Goal: Information Seeking & Learning: Learn about a topic

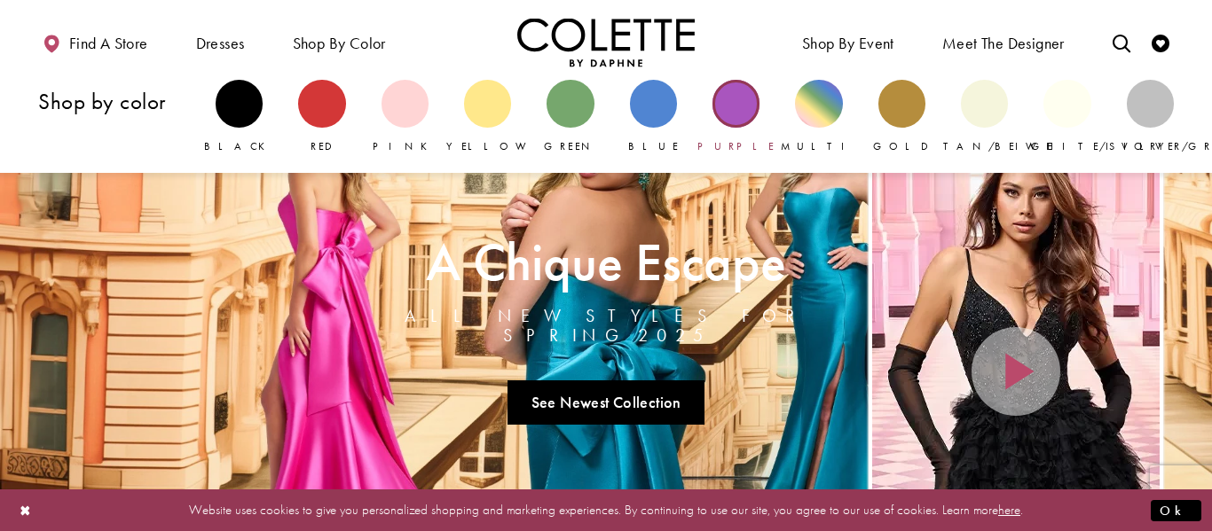
click at [738, 100] on div "Primary block" at bounding box center [735, 103] width 47 height 47
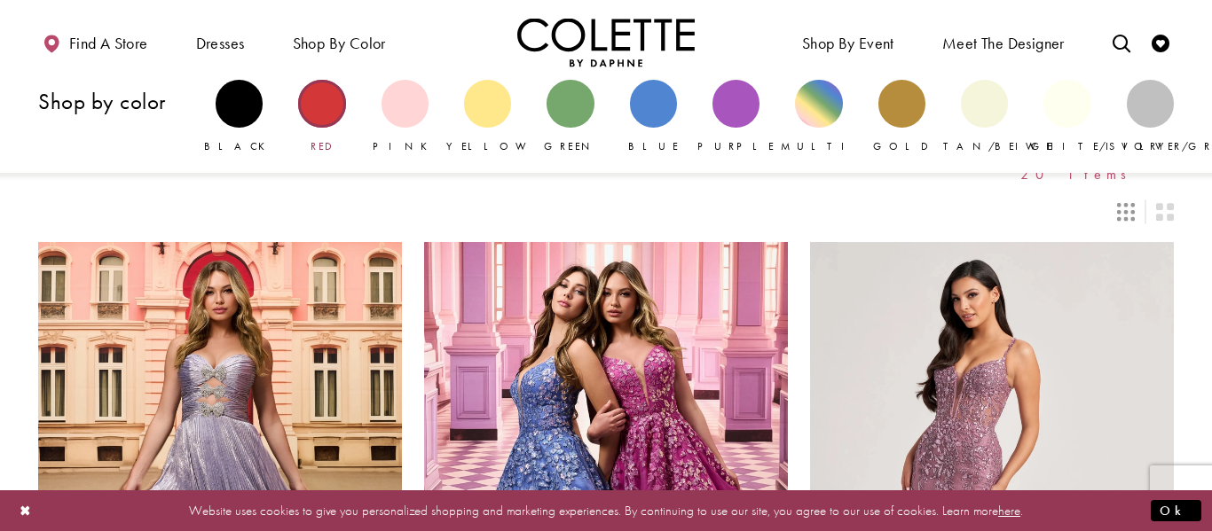
click at [327, 90] on div "Primary block" at bounding box center [321, 103] width 47 height 47
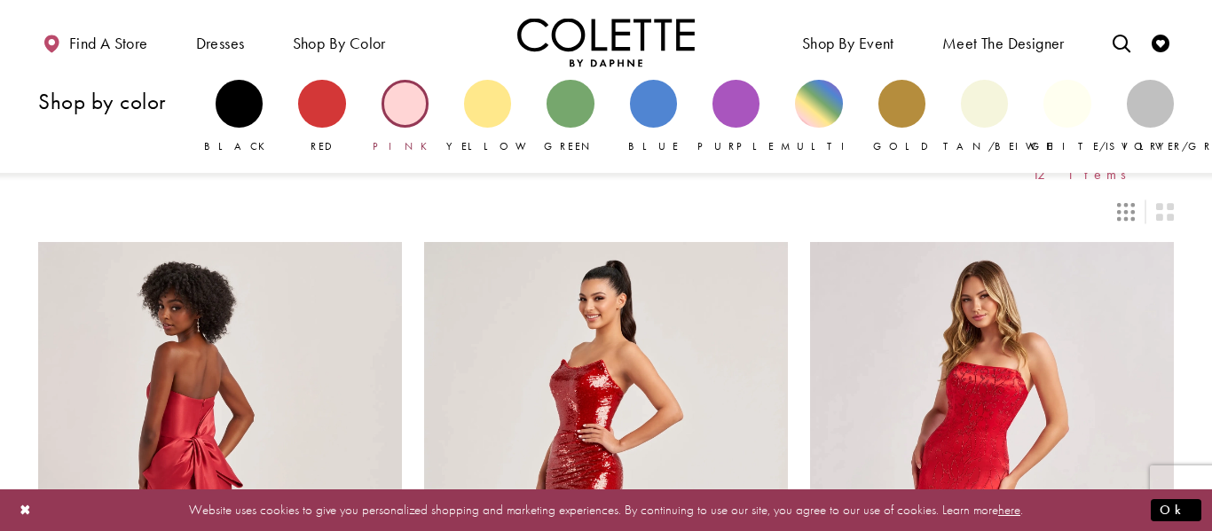
click at [420, 110] on div "Primary block" at bounding box center [404, 103] width 47 height 47
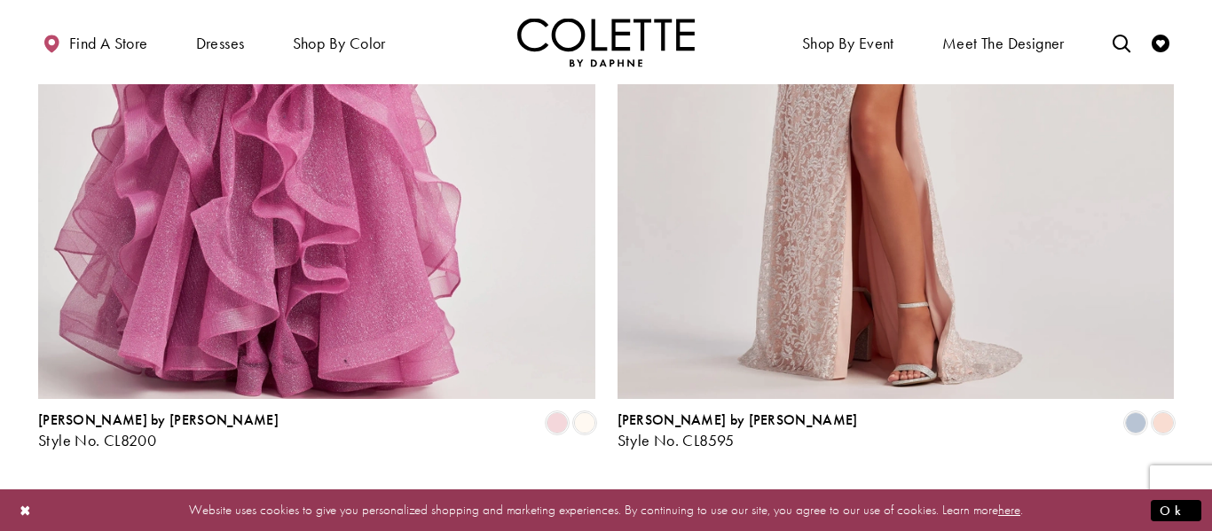
scroll to position [3271, 0]
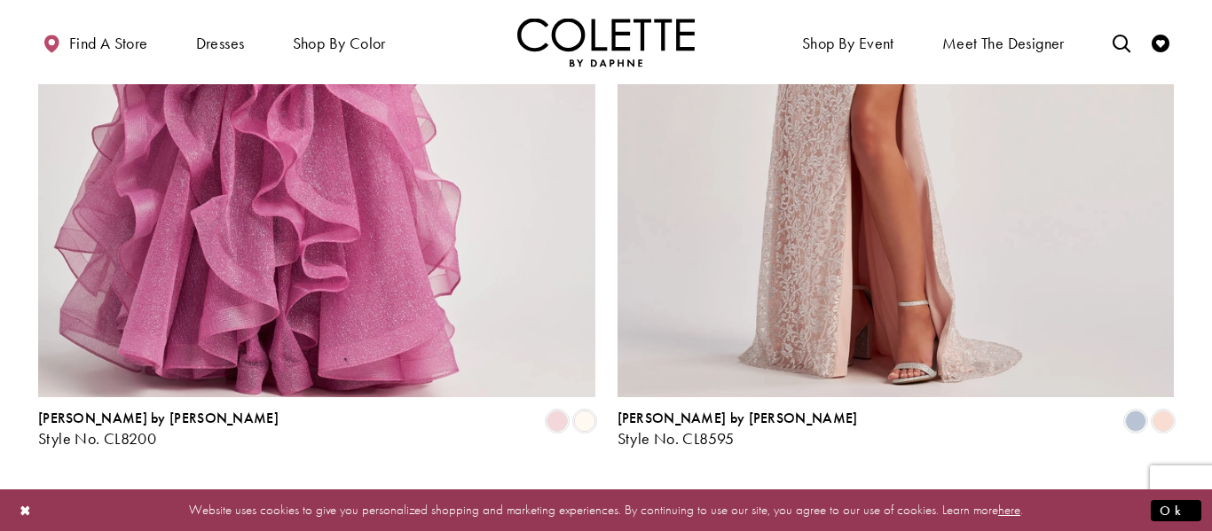
click at [599, 483] on link "2" at bounding box center [604, 496] width 19 height 26
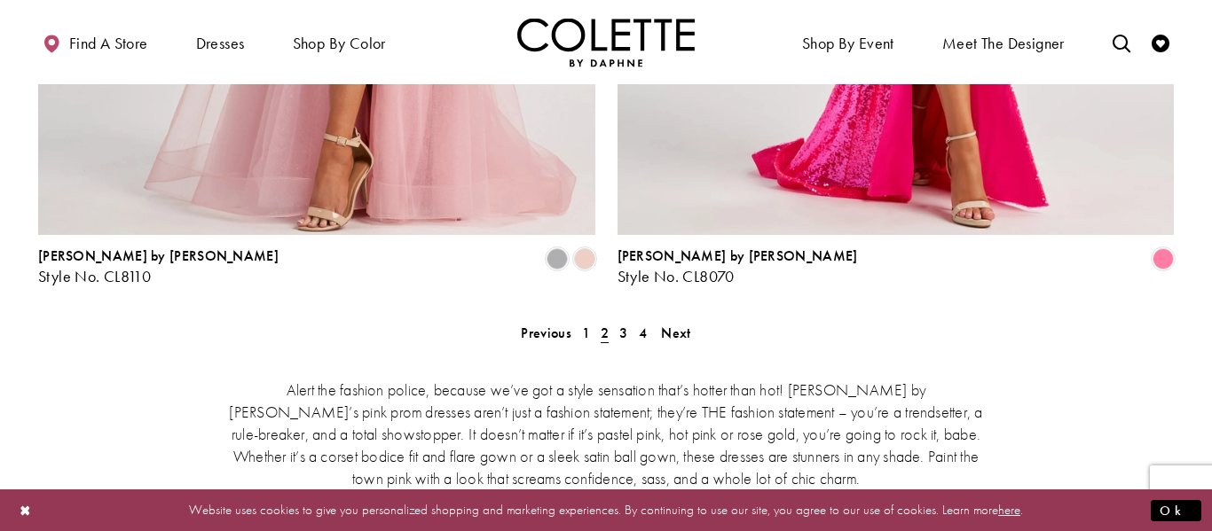
scroll to position [3431, 0]
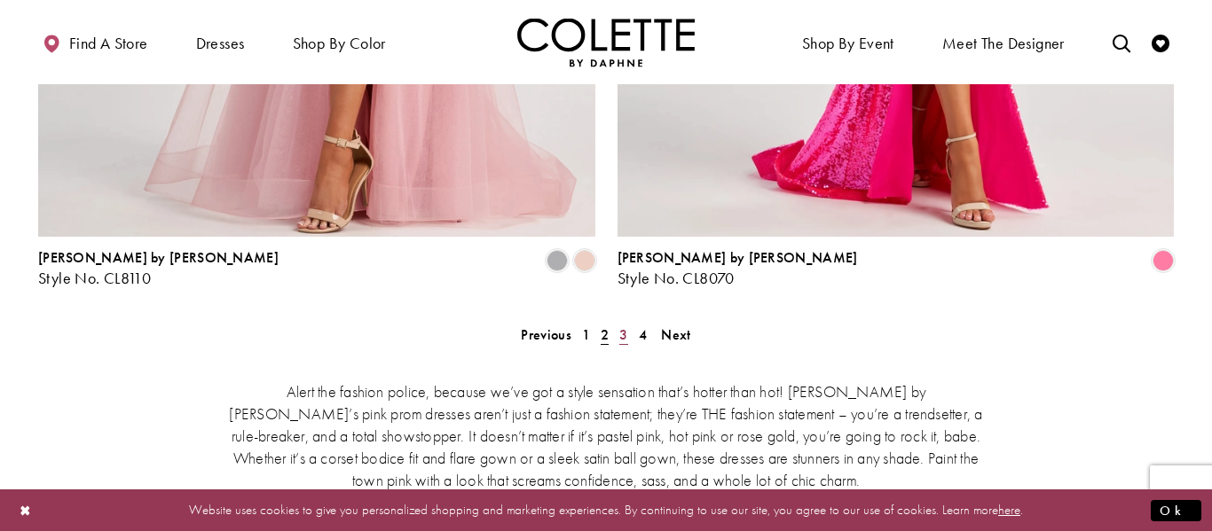
click at [622, 326] on span "3" at bounding box center [623, 335] width 8 height 19
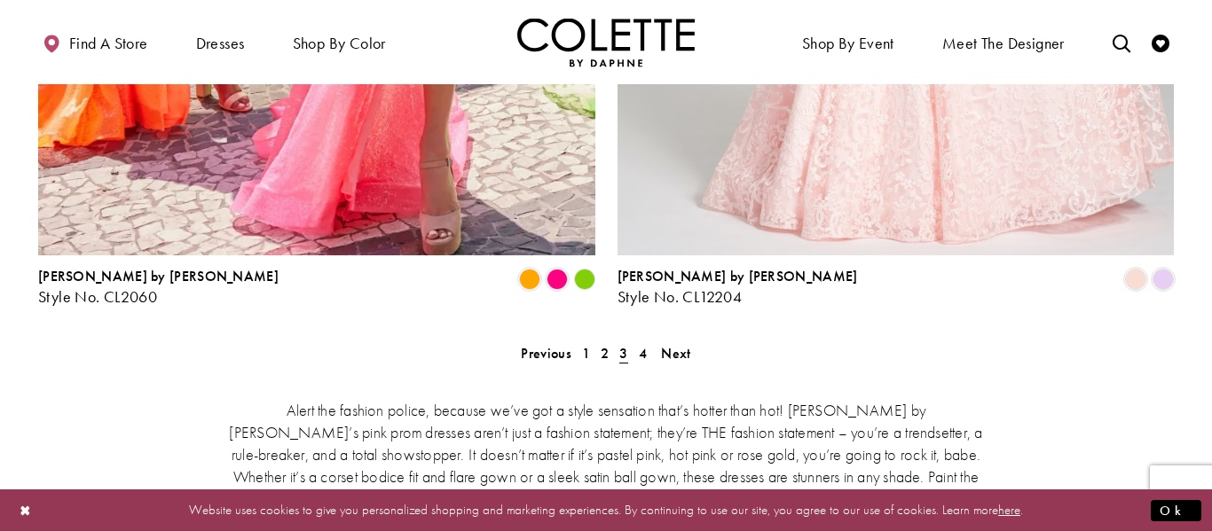
scroll to position [3431, 0]
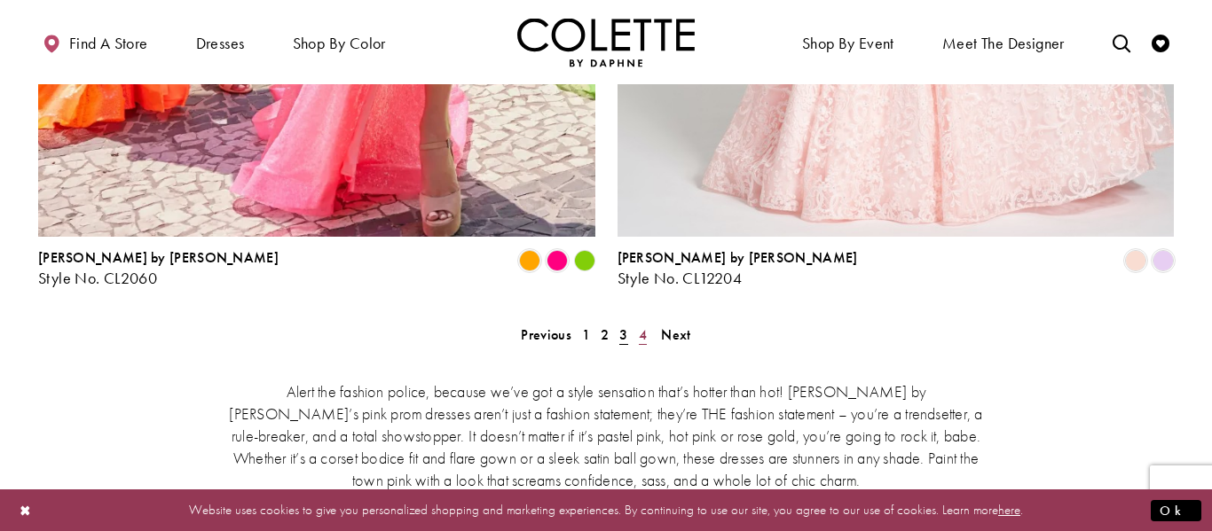
drag, startPoint x: 622, startPoint y: 185, endPoint x: 640, endPoint y: 185, distance: 17.7
click at [640, 322] on ul "Previous 1 2 3 4 Next" at bounding box center [606, 335] width 765 height 26
click at [640, 326] on span "4" at bounding box center [643, 335] width 8 height 19
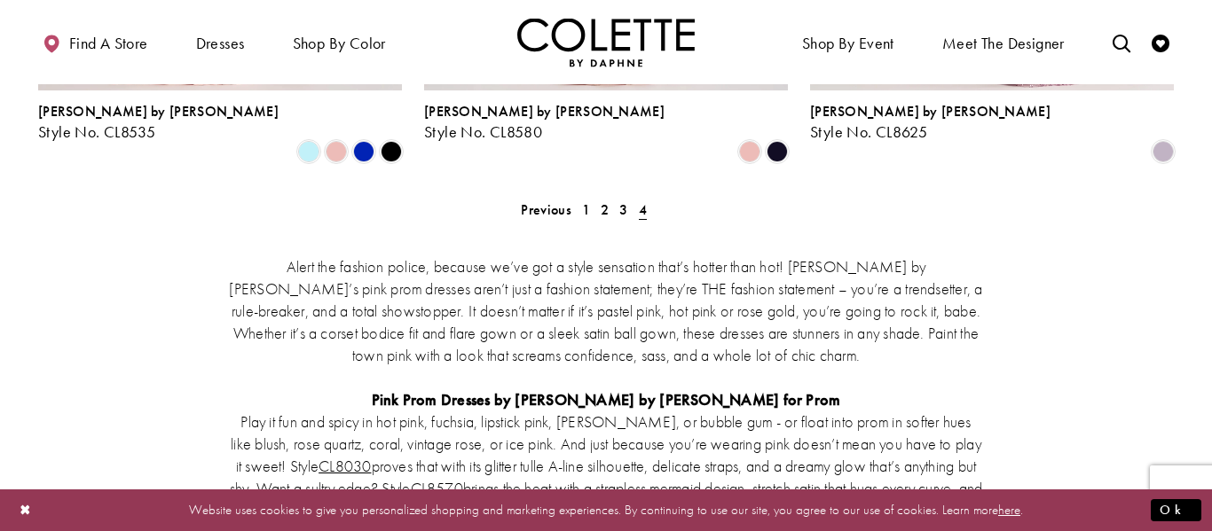
scroll to position [1373, 0]
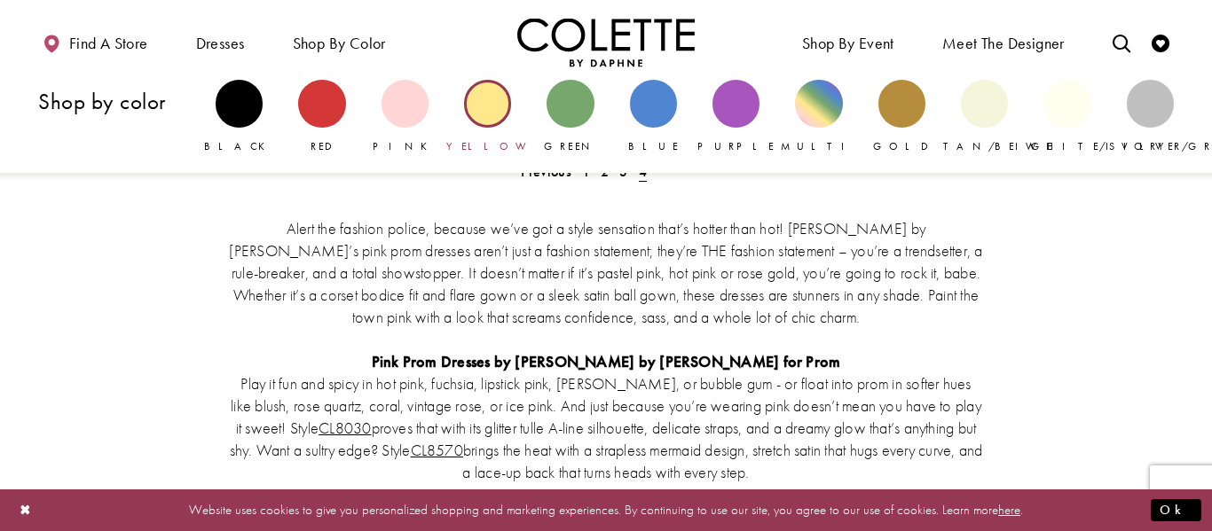
click at [497, 92] on div "Primary block" at bounding box center [487, 103] width 47 height 47
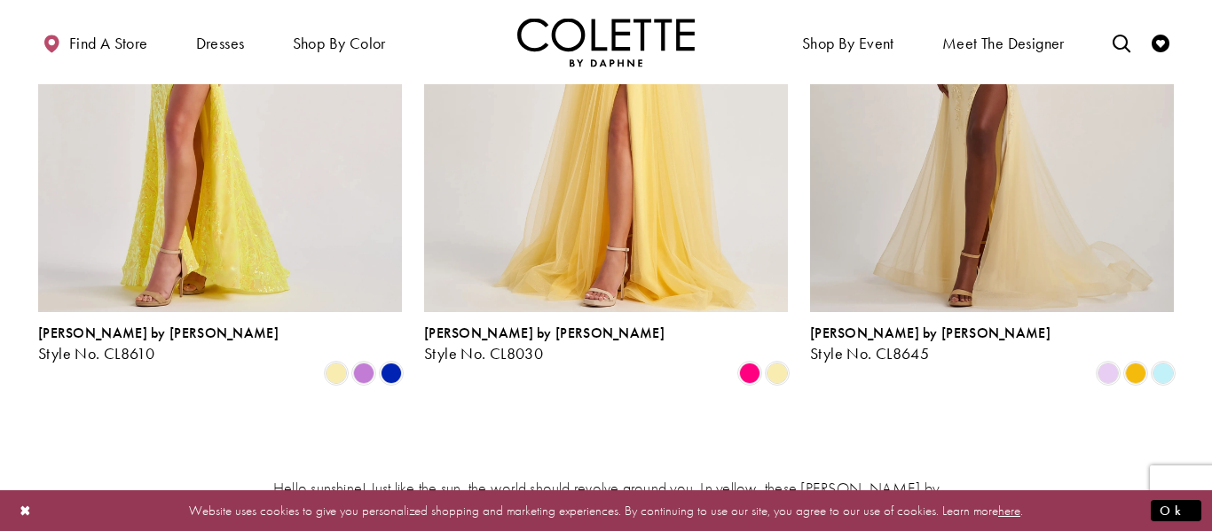
scroll to position [461, 0]
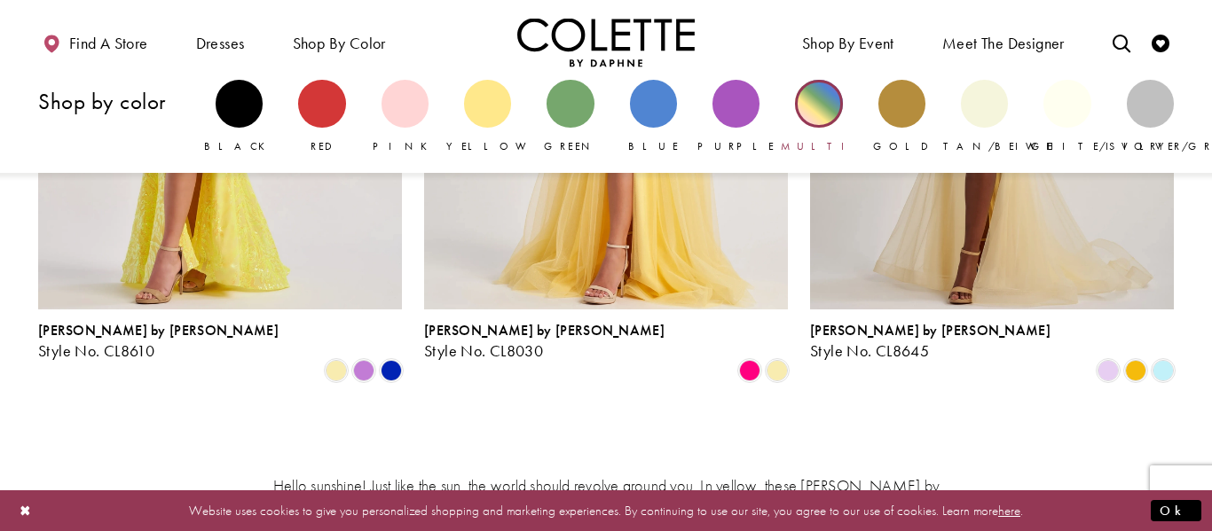
click at [812, 98] on div "Primary block" at bounding box center [818, 103] width 47 height 47
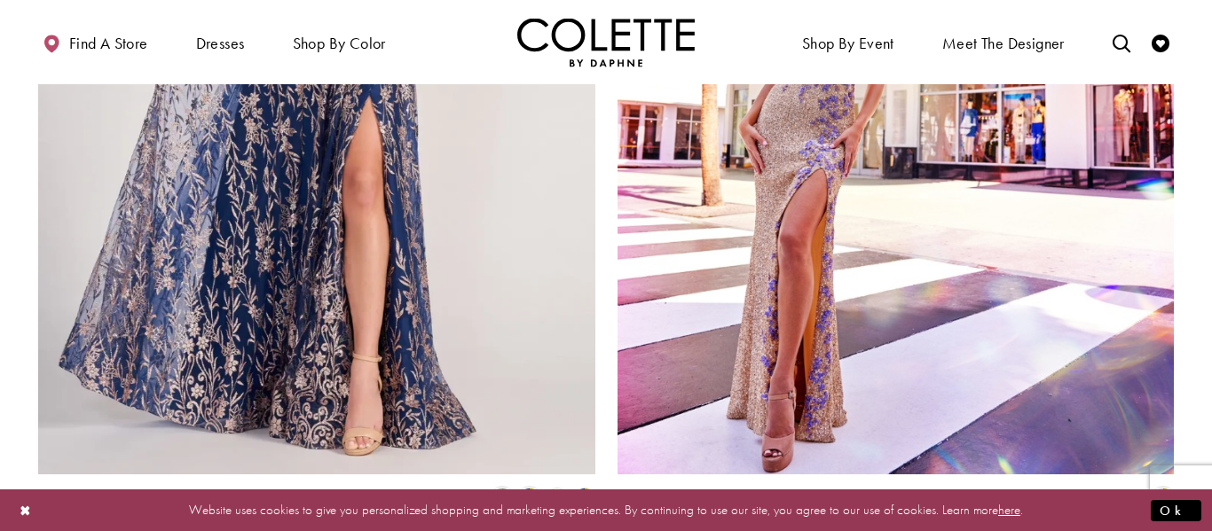
scroll to position [3229, 0]
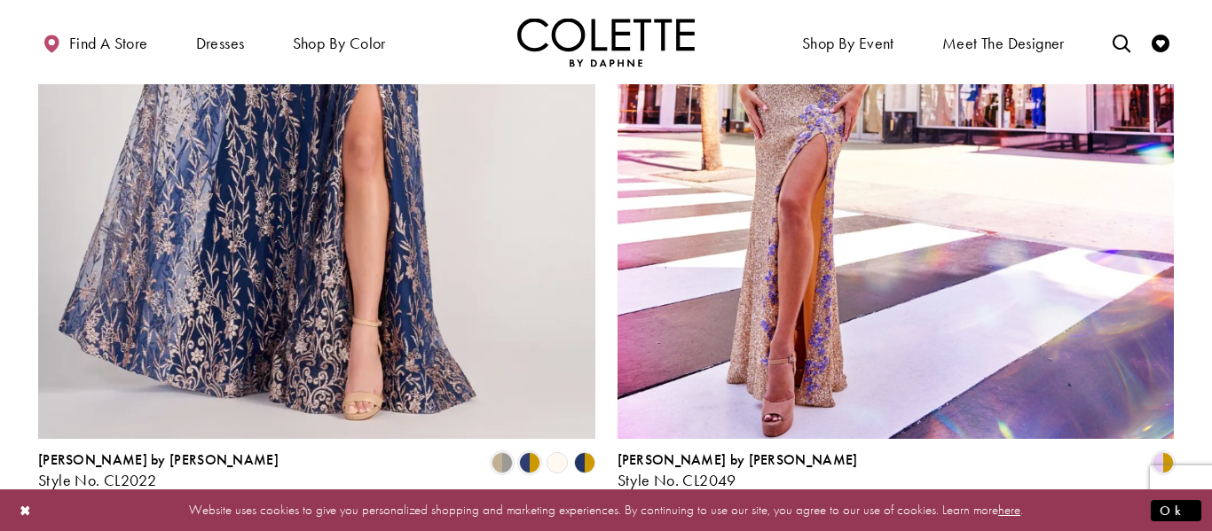
click at [631, 528] on span "2" at bounding box center [628, 537] width 8 height 19
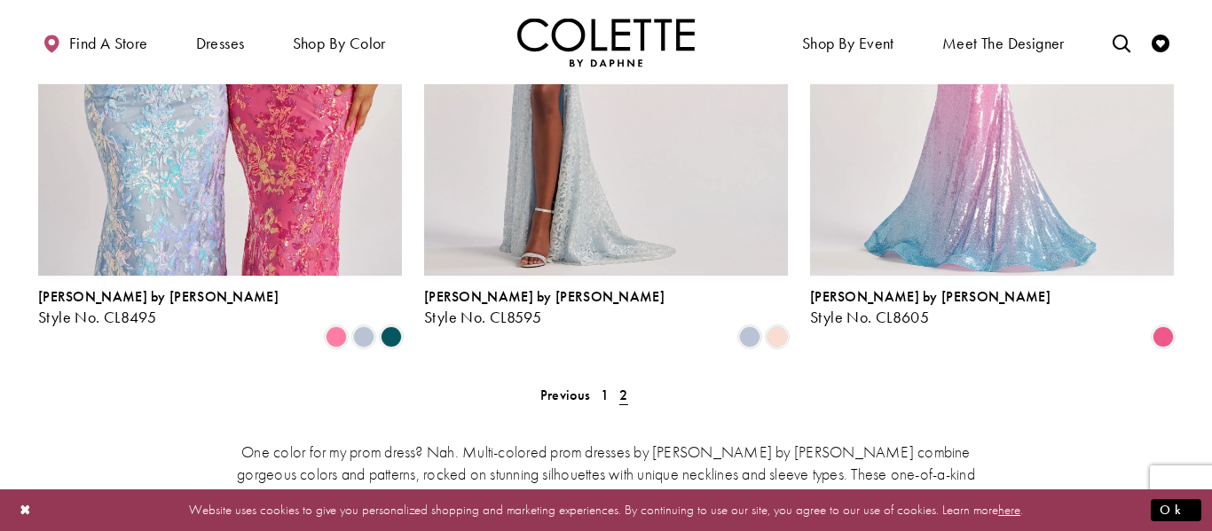
scroll to position [1799, 0]
